Goal: Check status: Check status

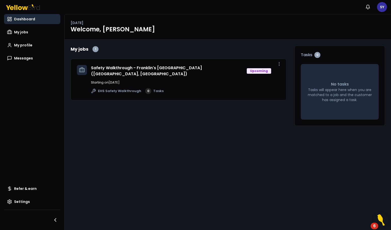
click at [31, 21] on span "Dashboard" at bounding box center [24, 19] width 21 height 5
click at [373, 226] on div "6" at bounding box center [374, 229] width 3 height 7
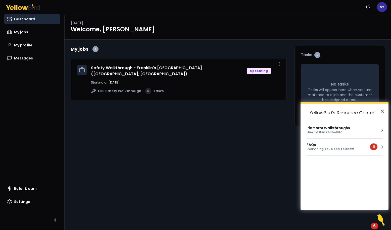
click at [366, 151] on div "FAQs Everything You Need To Know" at bounding box center [339, 147] width 67 height 9
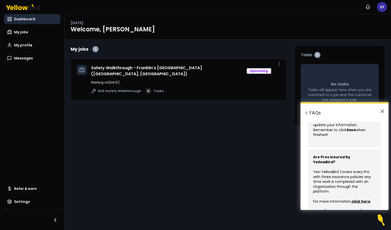
scroll to position [288, 0]
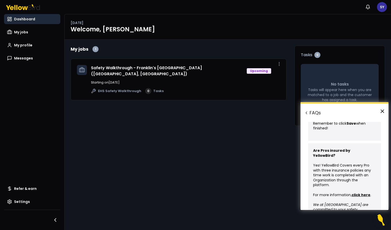
click at [380, 110] on button "×" at bounding box center [382, 111] width 5 height 8
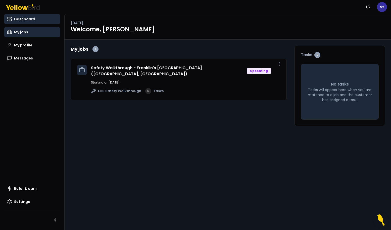
click at [24, 29] on link "My jobs" at bounding box center [32, 32] width 56 height 10
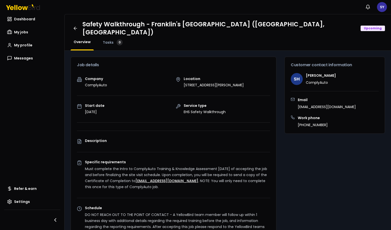
click at [22, 59] on span "Messages" at bounding box center [23, 58] width 19 height 5
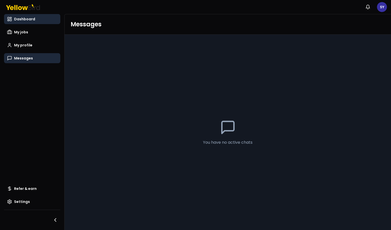
click at [23, 18] on span "Dashboard" at bounding box center [24, 19] width 21 height 5
